Goal: Download file/media

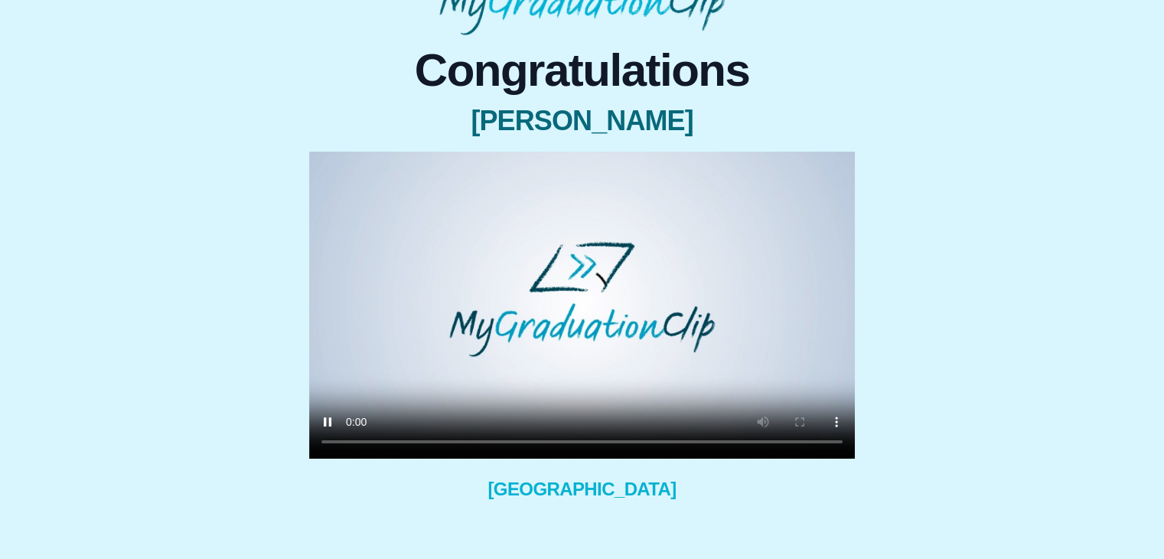
scroll to position [116, 0]
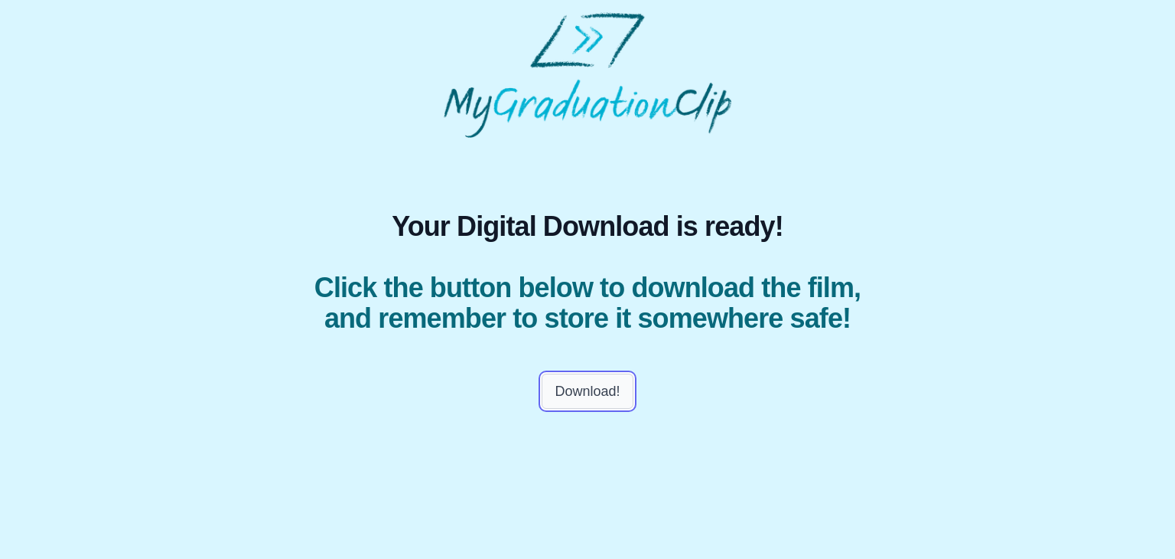
click at [585, 409] on button "Download!" at bounding box center [587, 390] width 91 height 35
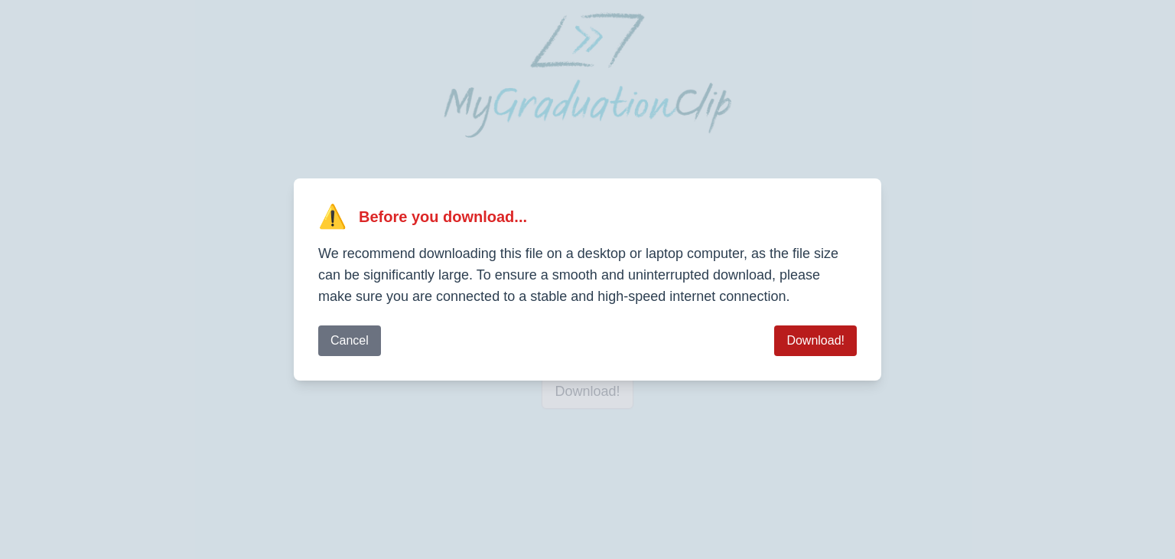
click at [814, 331] on button "Download!" at bounding box center [815, 340] width 83 height 31
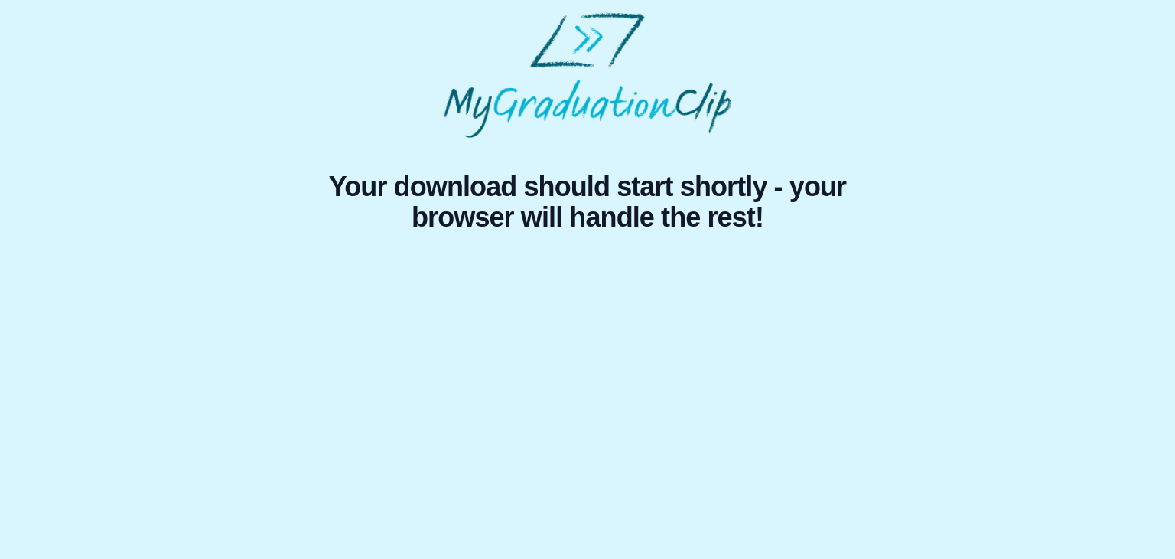
click at [1041, 145] on div "Your download should start shortly - your browser will handle the rest!" at bounding box center [587, 127] width 1151 height 230
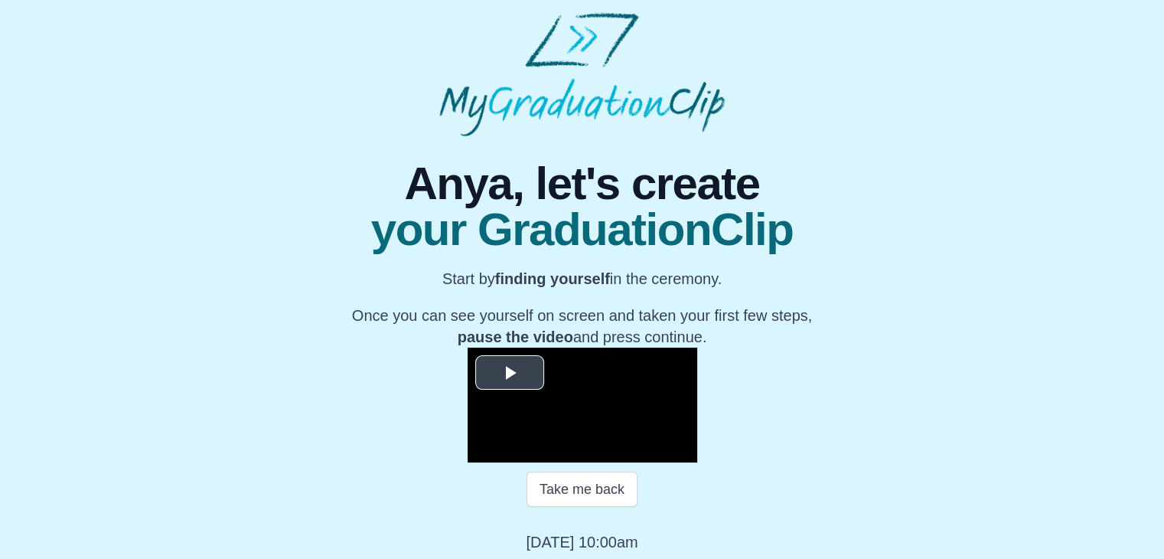
scroll to position [202, 0]
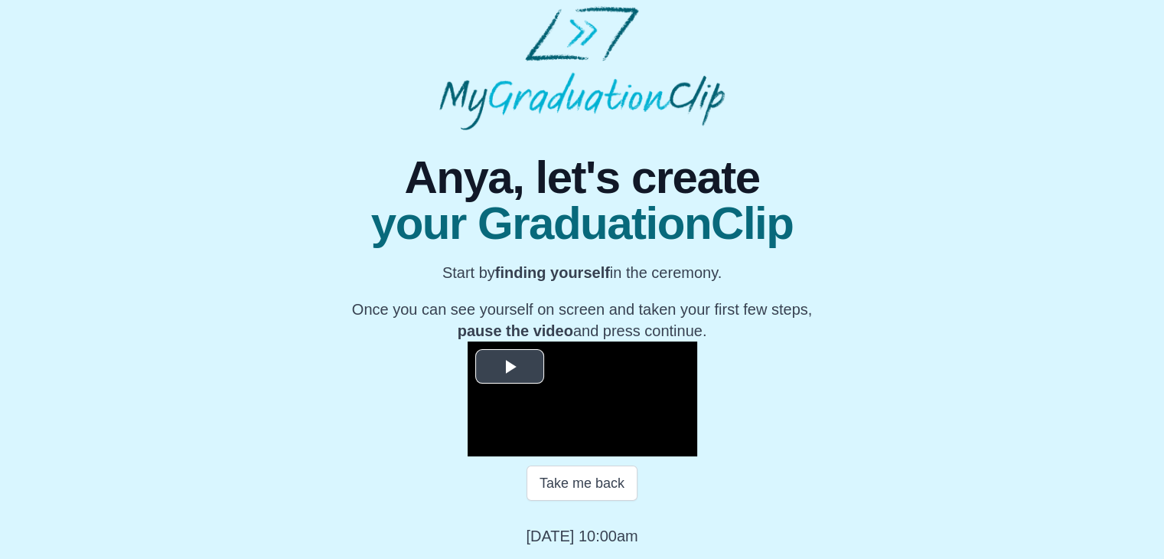
click at [510, 366] on span "Video Player" at bounding box center [510, 366] width 0 height 0
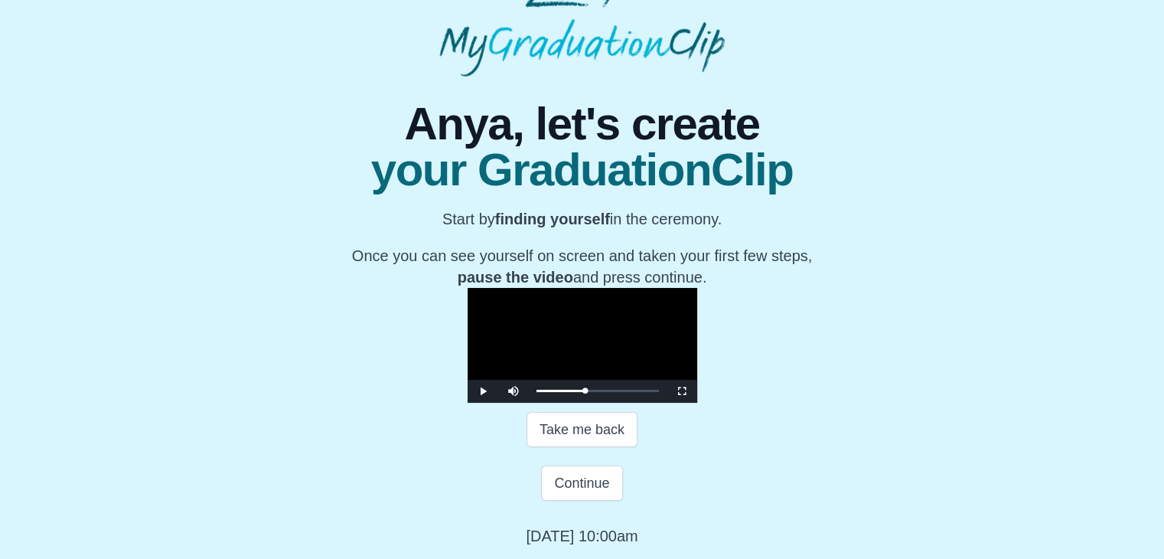
click at [467, 288] on video "Video Player" at bounding box center [582, 345] width 230 height 115
click at [592, 500] on button "Continue" at bounding box center [581, 482] width 81 height 35
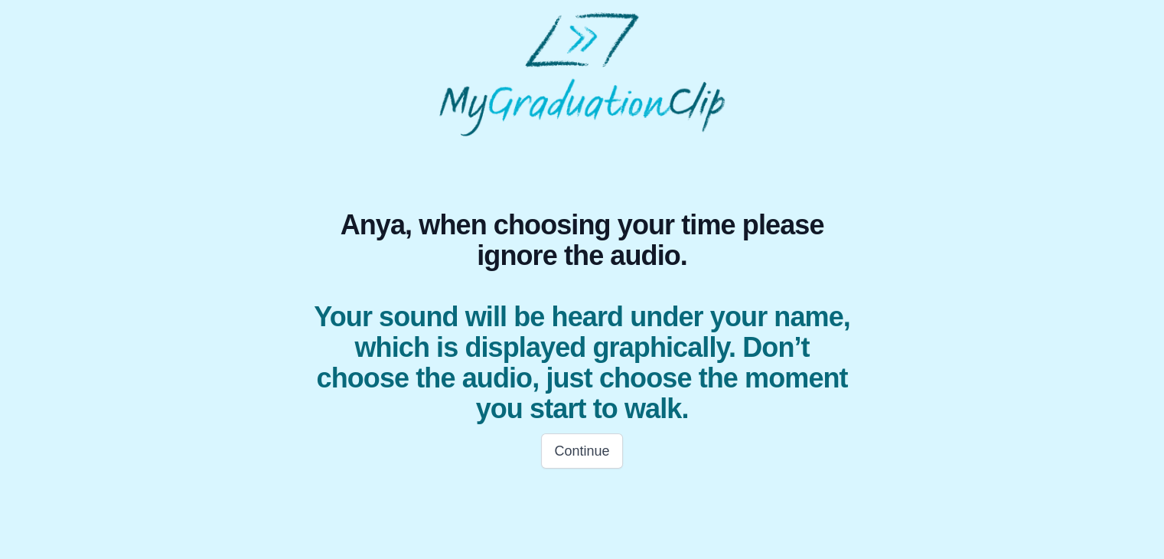
scroll to position [0, 0]
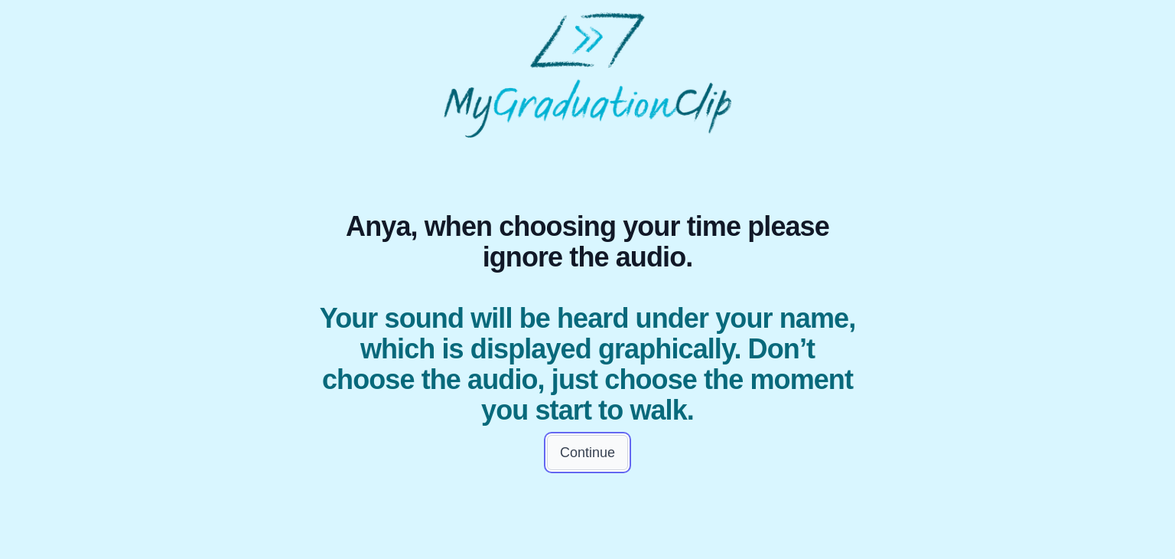
click at [591, 461] on button "Continue" at bounding box center [587, 452] width 81 height 35
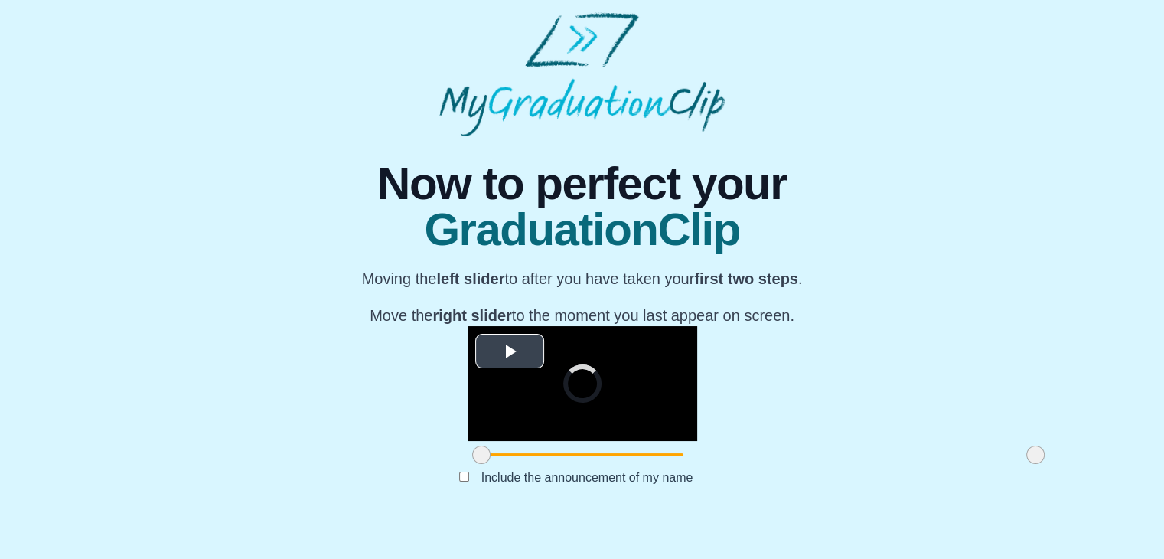
scroll to position [182, 0]
drag, startPoint x: 307, startPoint y: 485, endPoint x: 446, endPoint y: 485, distance: 139.2
click at [611, 464] on span at bounding box center [620, 454] width 18 height 18
drag, startPoint x: 860, startPoint y: 487, endPoint x: 687, endPoint y: 475, distance: 173.3
click at [848, 468] on div at bounding box center [862, 455] width 28 height 28
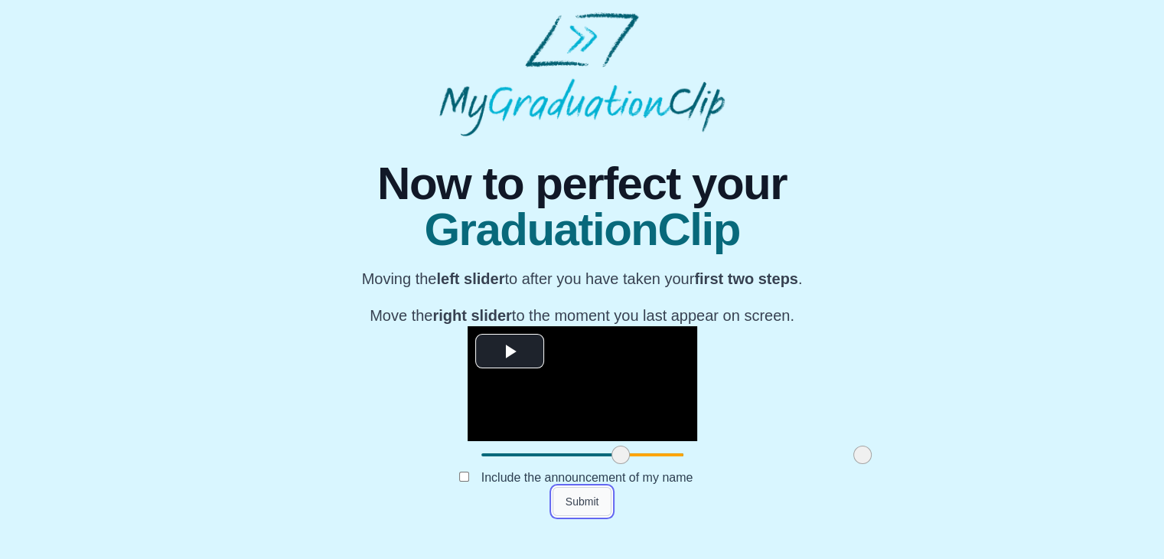
click at [584, 516] on button "Submit" at bounding box center [582, 501] width 60 height 29
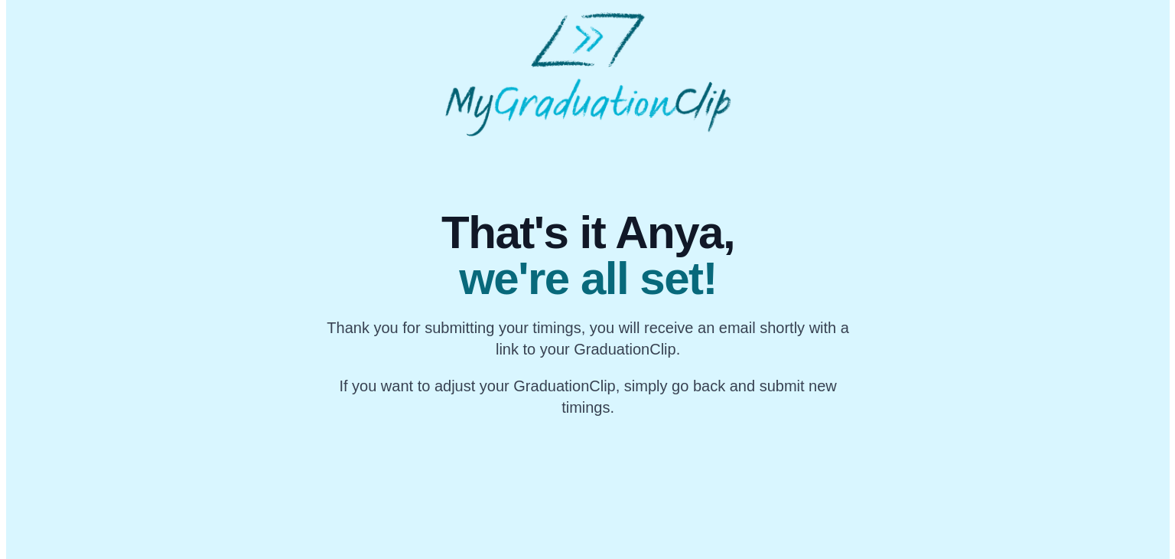
scroll to position [0, 0]
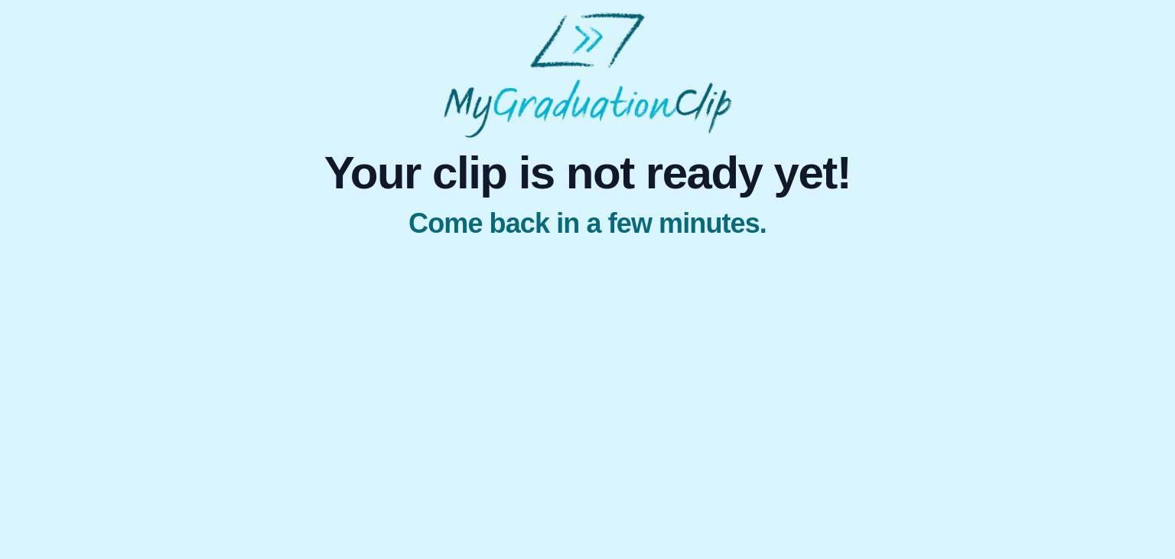
click at [264, 60] on div "Your clip is not ready yet! Come back in a few minutes." at bounding box center [587, 128] width 1151 height 233
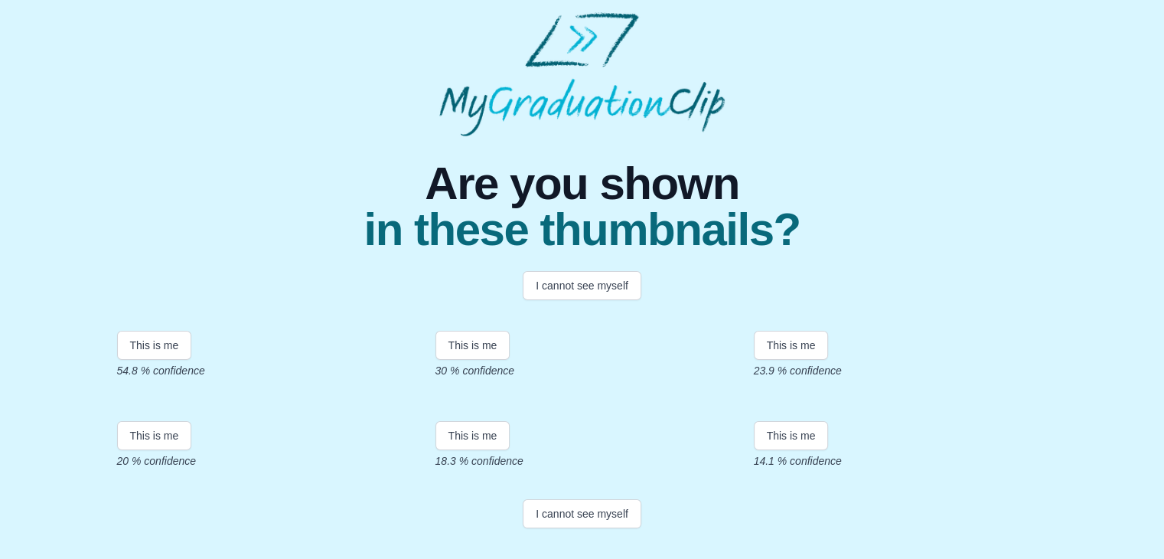
scroll to position [210, 0]
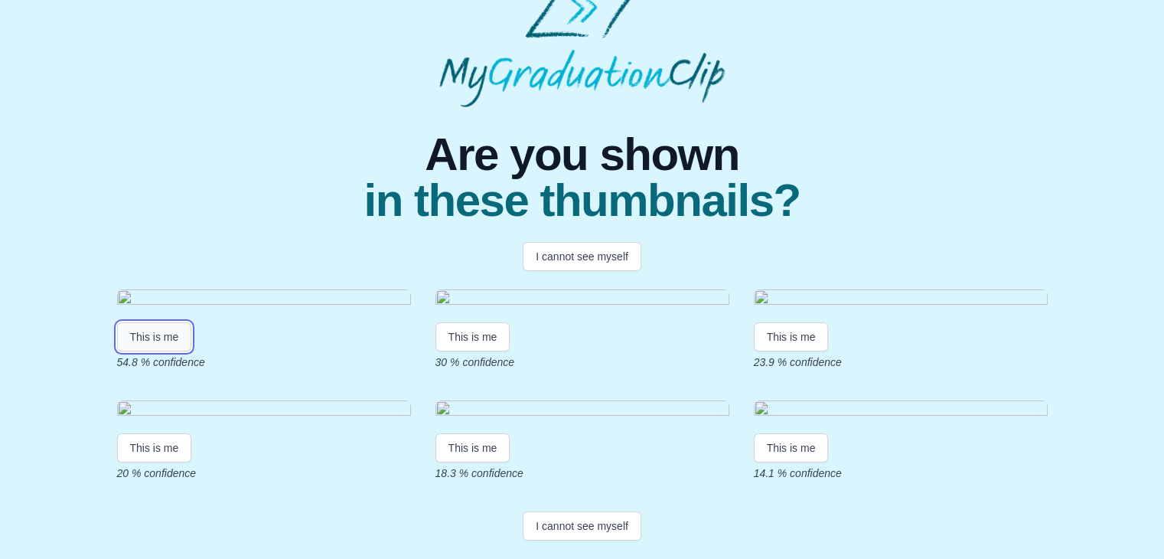
click at [171, 322] on button "This is me" at bounding box center [154, 336] width 75 height 29
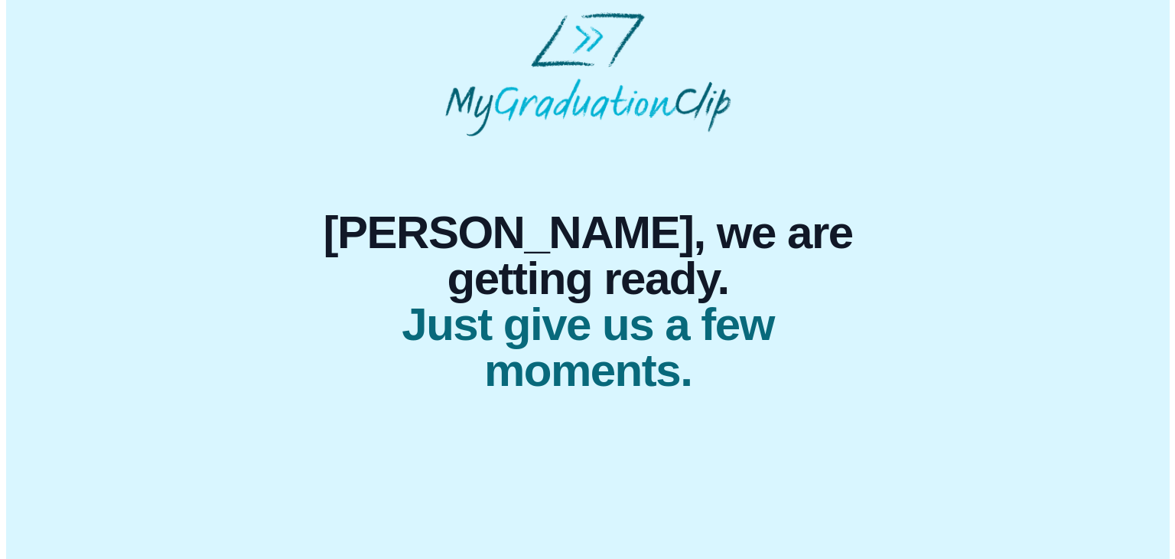
scroll to position [0, 0]
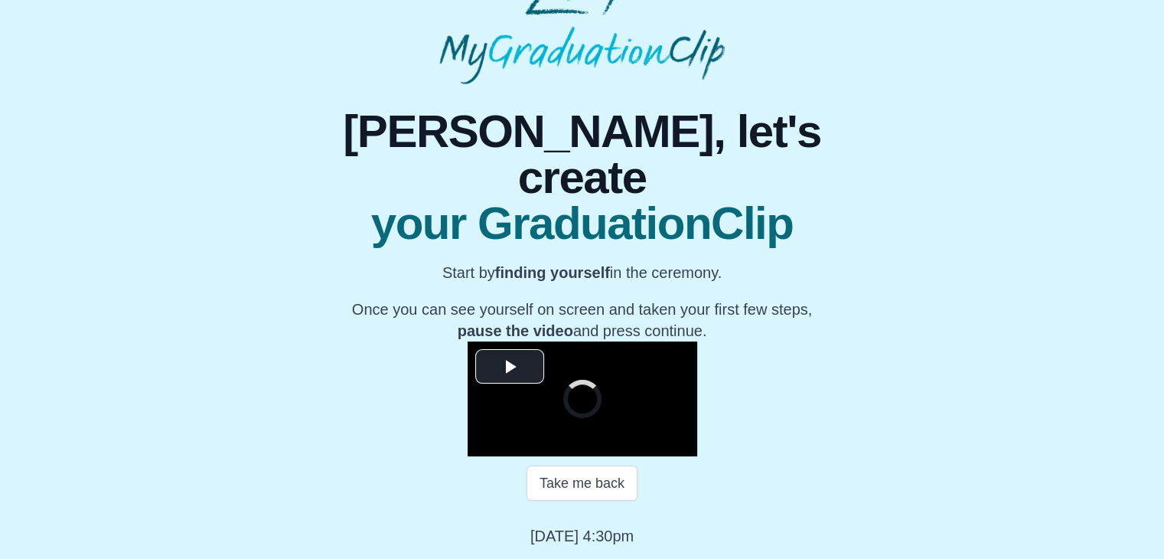
scroll to position [168, 0]
click at [510, 366] on span "Video Player" at bounding box center [510, 366] width 0 height 0
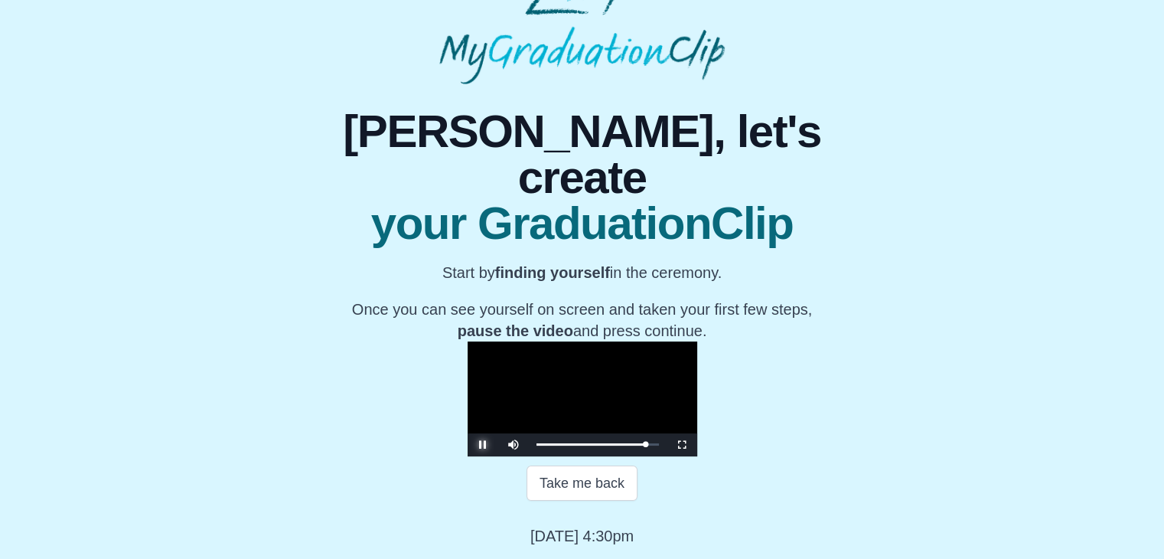
scroll to position [219, 0]
click at [585, 487] on button "Take me back" at bounding box center [581, 482] width 111 height 35
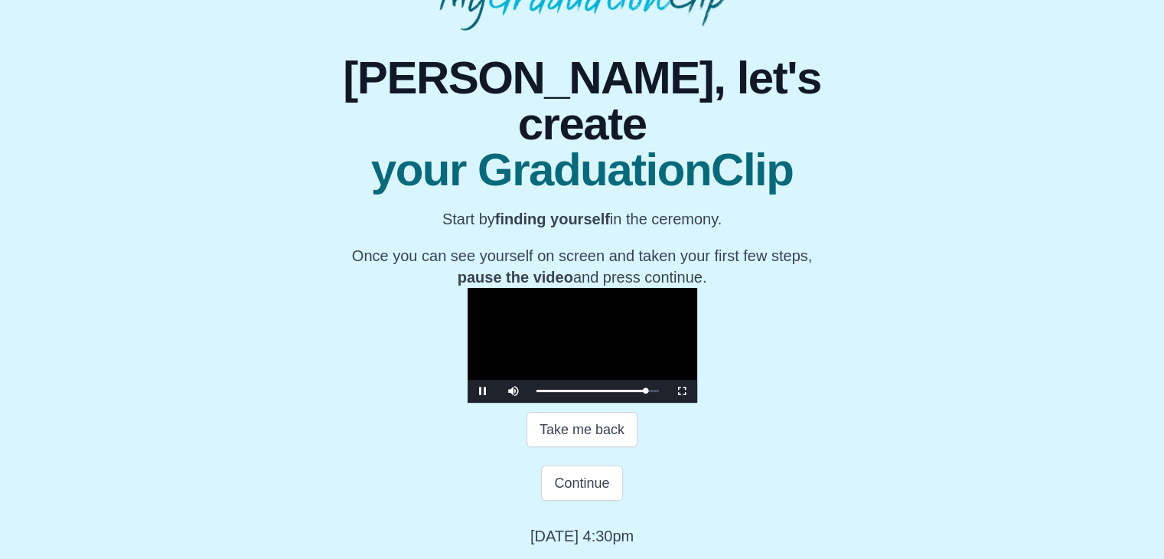
click at [561, 360] on video "Video Player" at bounding box center [582, 345] width 230 height 115
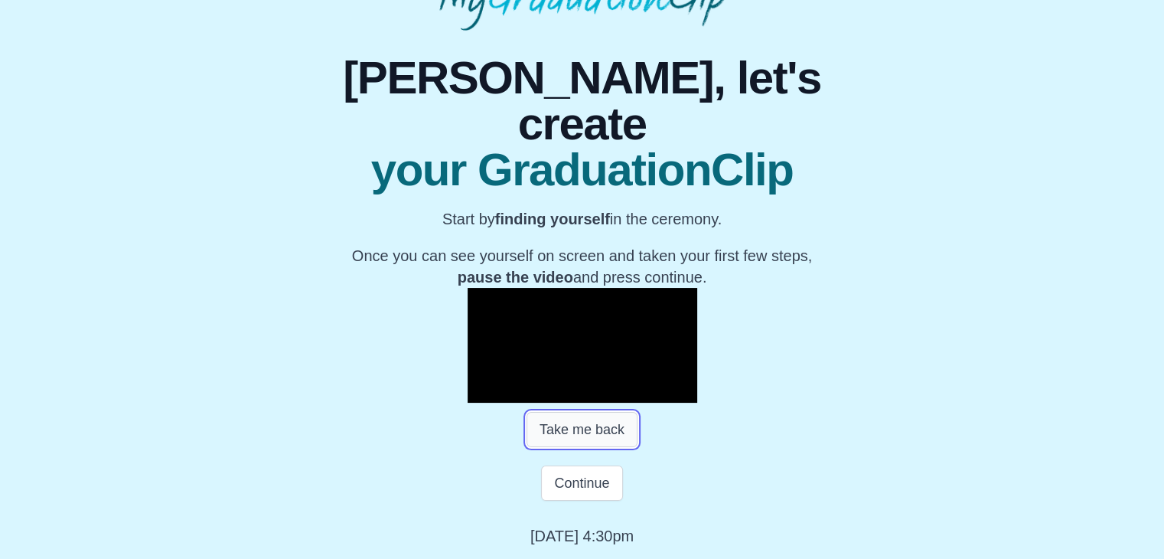
click at [597, 447] on button "Take me back" at bounding box center [581, 429] width 111 height 35
click at [561, 447] on button "Take me back" at bounding box center [581, 429] width 111 height 35
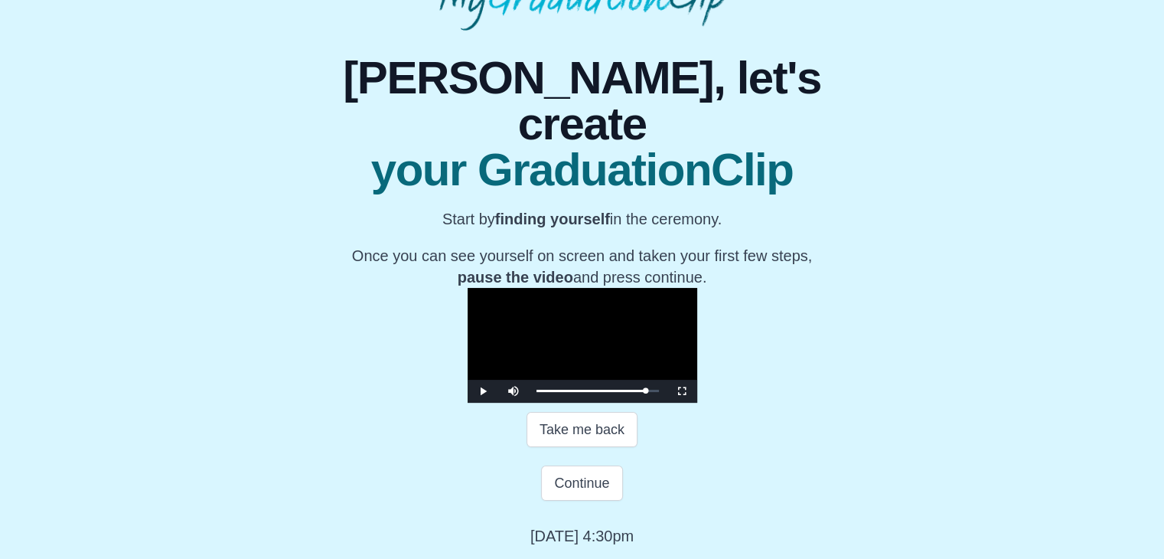
click at [586, 326] on video "Video Player" at bounding box center [582, 345] width 230 height 115
click at [585, 326] on video "Video Player" at bounding box center [582, 345] width 230 height 115
